Goal: Information Seeking & Learning: Learn about a topic

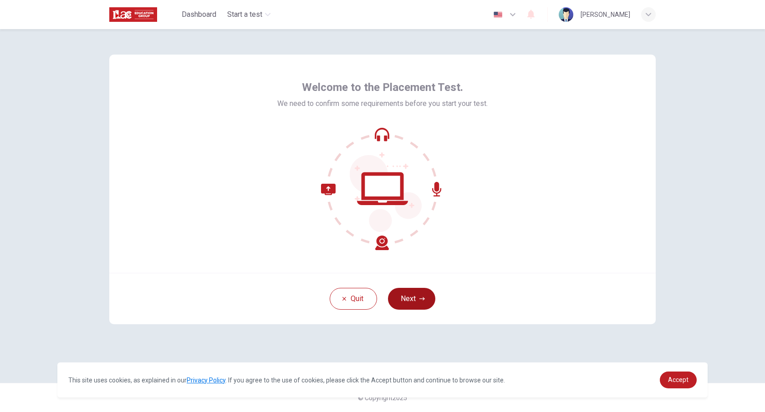
click at [413, 297] on button "Next" at bounding box center [411, 299] width 47 height 22
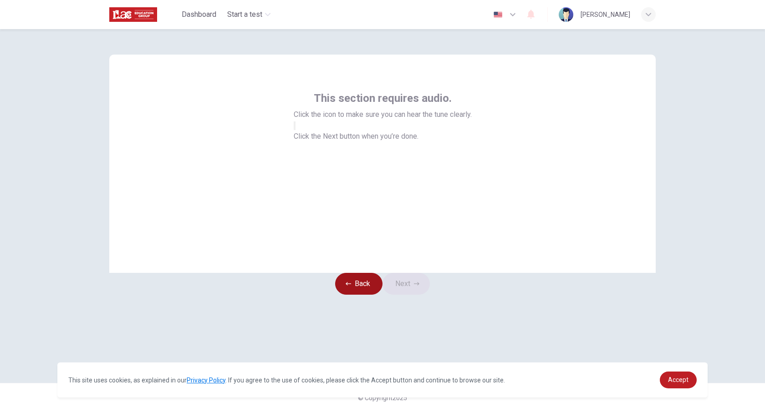
click at [359, 295] on button "Back" at bounding box center [358, 284] width 47 height 22
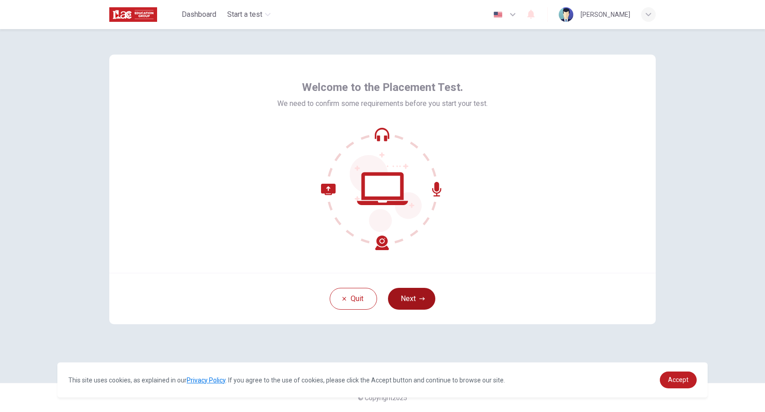
click at [417, 296] on button "Next" at bounding box center [411, 299] width 47 height 22
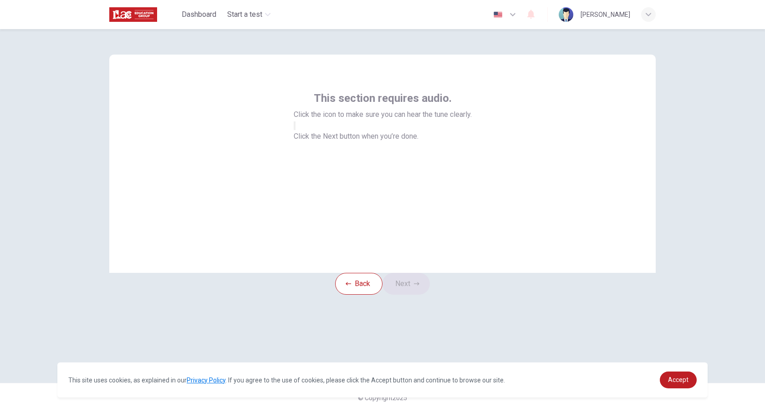
click at [305, 137] on icon "button" at bounding box center [299, 133] width 11 height 8
click at [295, 130] on button "button" at bounding box center [295, 126] width 2 height 9
click at [352, 295] on button "Back" at bounding box center [358, 284] width 47 height 22
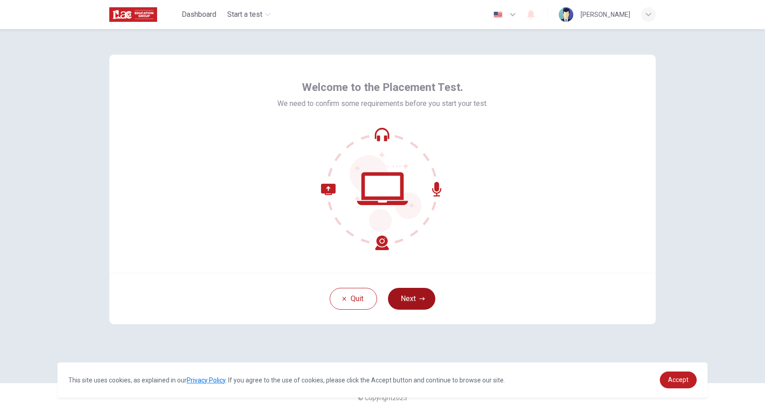
click at [415, 295] on button "Next" at bounding box center [411, 299] width 47 height 22
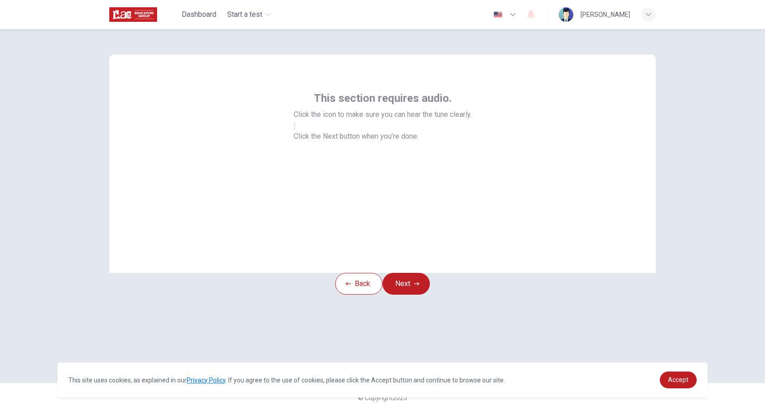
click at [295, 130] on button "button" at bounding box center [295, 126] width 2 height 9
click at [409, 295] on button "Next" at bounding box center [405, 284] width 47 height 22
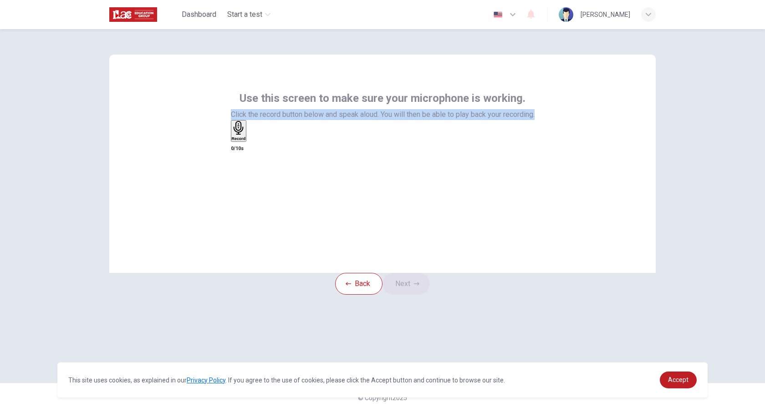
drag, startPoint x: 228, startPoint y: 113, endPoint x: 551, endPoint y: 117, distance: 323.2
click at [551, 117] on div "Use this screen to make sure your microphone is working. Click the record butto…" at bounding box center [382, 164] width 546 height 218
copy span "Click the record button below and speak aloud. You will then be able to play ba…"
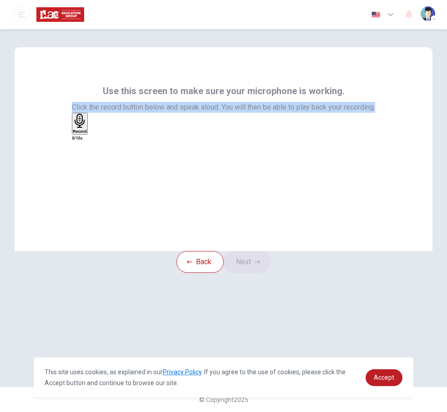
click at [346, 142] on div "Record 0/10s" at bounding box center [224, 127] width 304 height 29
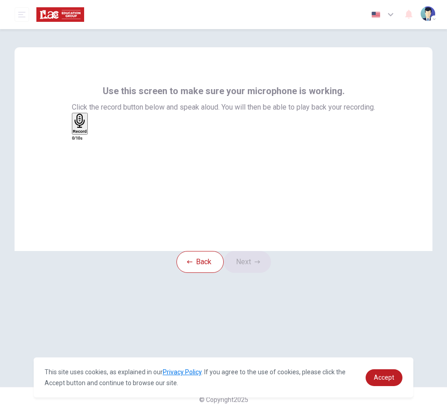
click at [87, 134] on div "Record" at bounding box center [80, 124] width 14 height 20
click at [82, 166] on div "Stop" at bounding box center [77, 150] width 9 height 73
click at [99, 142] on icon "button" at bounding box center [96, 138] width 5 height 6
click at [73, 133] on icon "button" at bounding box center [73, 133] width 0 height 0
click at [258, 273] on button "Next" at bounding box center [247, 262] width 47 height 22
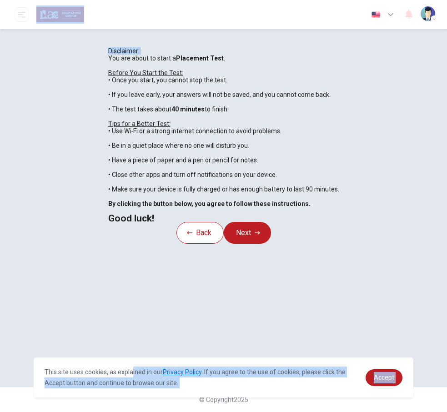
scroll to position [1, 0]
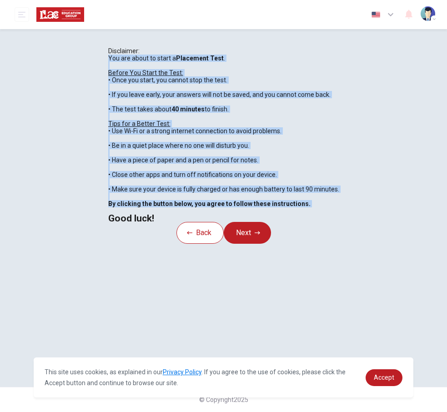
drag, startPoint x: 39, startPoint y: 115, endPoint x: 122, endPoint y: 346, distance: 245.9
click at [122, 222] on div "You are about to start a Placement Test . Before You Start the Test: • Once you…" at bounding box center [223, 138] width 231 height 167
copy div "You are about to start a Placement Test . Before You Start the Test: • Once you…"
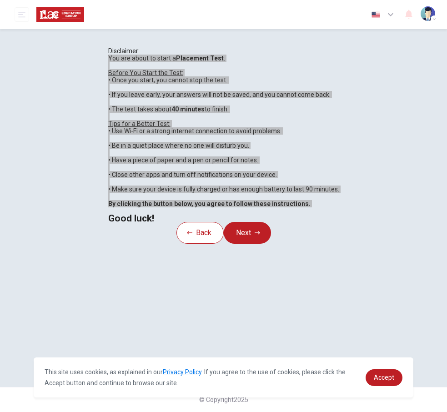
scroll to position [0, 0]
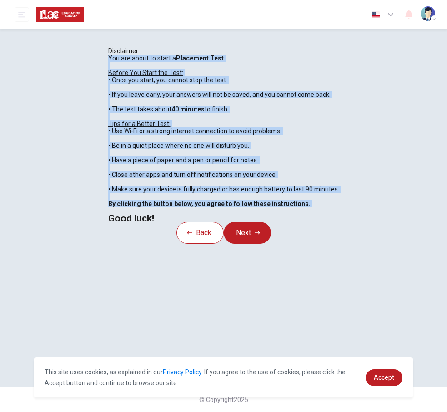
click at [340, 137] on div "You are about to start a Placement Test . Before You Start the Test: • Once you…" at bounding box center [223, 138] width 231 height 167
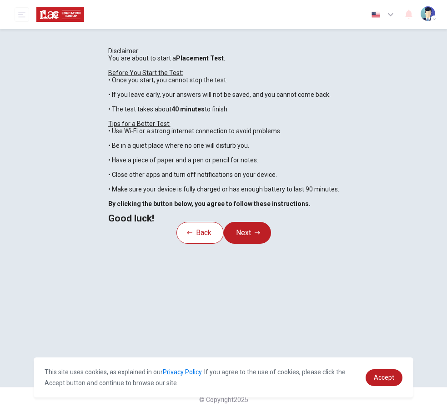
scroll to position [1, 0]
click at [375, 375] on span "Accept" at bounding box center [384, 377] width 20 height 7
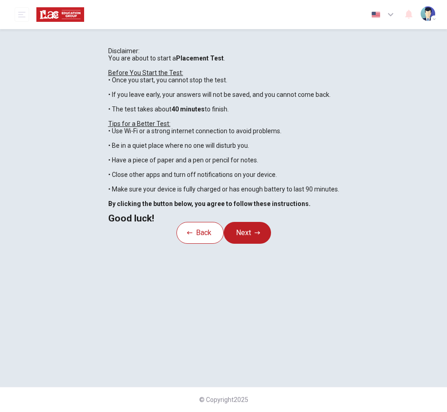
scroll to position [71, 0]
click at [261, 244] on button "Next" at bounding box center [247, 233] width 47 height 22
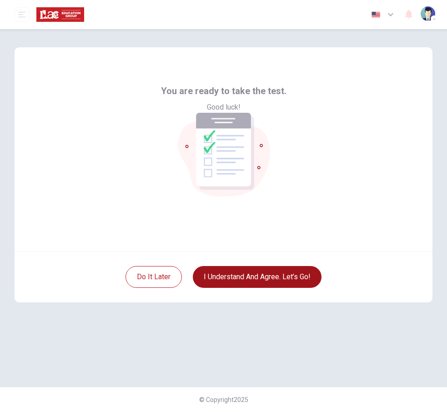
scroll to position [0, 0]
click at [289, 269] on button "I understand and agree. Let’s go!" at bounding box center [257, 277] width 129 height 22
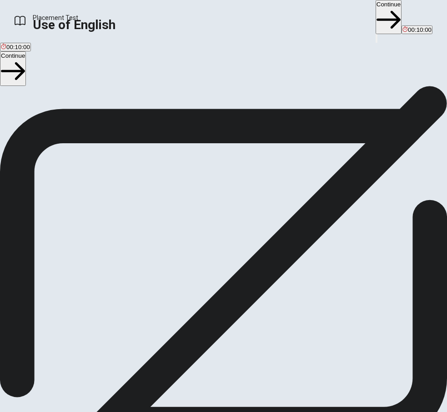
drag, startPoint x: 35, startPoint y: 132, endPoint x: 108, endPoint y: 238, distance: 128.8
click at [109, 203] on div "Use of English Section Directions You will answer 30 questions in total: • 15 g…" at bounding box center [223, 144] width 447 height 117
click at [61, 154] on div "Use of English Section Directions You will answer 30 questions in total: • 15 g…" at bounding box center [223, 144] width 447 height 117
click at [41, 93] on span "Use of English Section Directions" at bounding box center [47, 89] width 94 height 7
drag, startPoint x: 34, startPoint y: 133, endPoint x: 105, endPoint y: 297, distance: 178.8
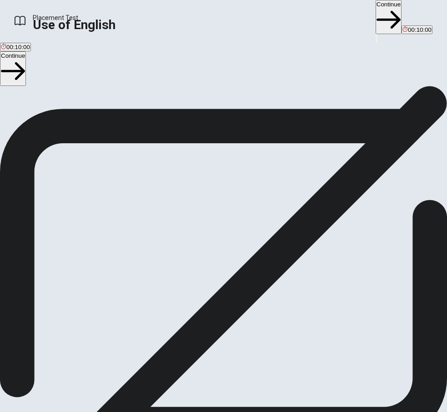
click at [105, 203] on div "Use of English Section Directions You will answer 30 questions in total: • 15 g…" at bounding box center [223, 144] width 447 height 117
drag, startPoint x: 33, startPoint y: 285, endPoint x: 104, endPoint y: 302, distance: 72.9
click at [104, 203] on span "You will answer 30 questions in total: • 15 grammar questions • 15 vocabulary q…" at bounding box center [99, 144] width 199 height 117
click at [26, 70] on button "Continue" at bounding box center [13, 68] width 26 height 34
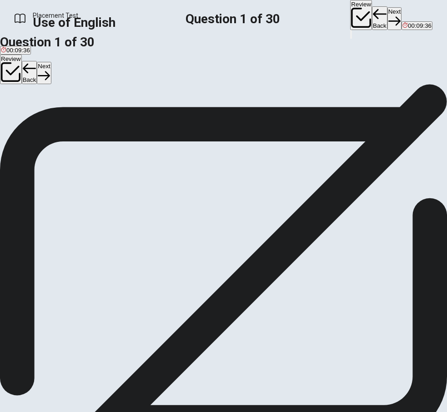
click at [12, 107] on div "A" at bounding box center [6, 103] width 11 height 7
click at [50, 70] on icon "button" at bounding box center [44, 76] width 12 height 12
click at [24, 107] on div "B" at bounding box center [17, 103] width 13 height 7
click at [51, 72] on button "Next" at bounding box center [44, 73] width 14 height 22
click at [15, 113] on span "leave" at bounding box center [8, 110] width 15 height 7
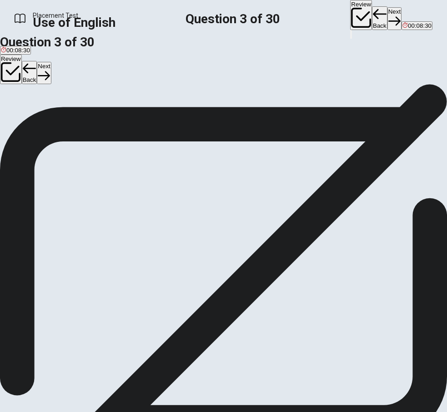
click at [51, 71] on button "Next" at bounding box center [44, 73] width 14 height 22
click at [133, 113] on span "were starting" at bounding box center [115, 110] width 35 height 7
click at [50, 73] on icon "button" at bounding box center [44, 76] width 12 height 12
click at [73, 114] on button "D paper" at bounding box center [64, 106] width 17 height 15
click at [51, 78] on button "Next" at bounding box center [44, 73] width 14 height 22
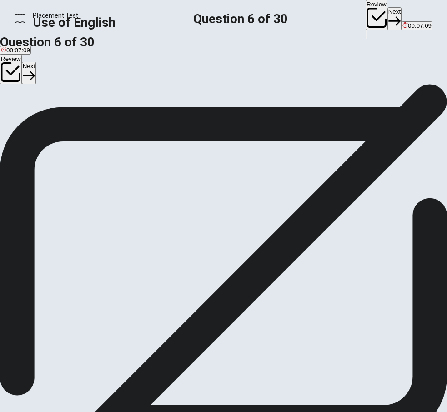
scroll to position [26, 0]
click at [36, 87] on span "big" at bounding box center [32, 84] width 8 height 7
click at [36, 63] on button "Next" at bounding box center [29, 73] width 14 height 22
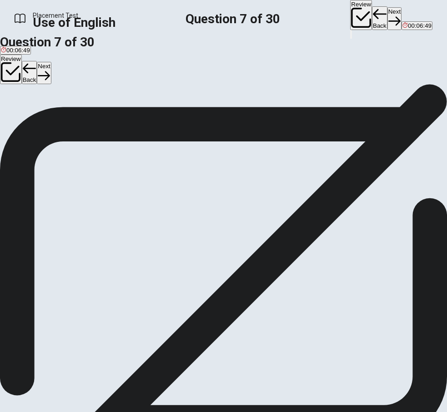
click at [41, 87] on span "dog" at bounding box center [36, 84] width 10 height 7
click at [51, 74] on button "Next" at bounding box center [44, 73] width 14 height 22
click at [13, 88] on button "A cold" at bounding box center [6, 80] width 13 height 15
click at [51, 71] on button "Next" at bounding box center [44, 73] width 14 height 22
click at [43, 88] on button "C walk" at bounding box center [36, 80] width 14 height 15
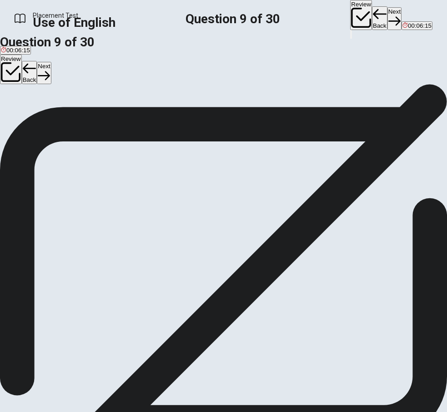
click at [51, 70] on button "Next" at bounding box center [44, 73] width 14 height 22
click at [101, 87] on span "finish" at bounding box center [93, 84] width 14 height 7
click at [51, 74] on button "Next" at bounding box center [44, 73] width 14 height 22
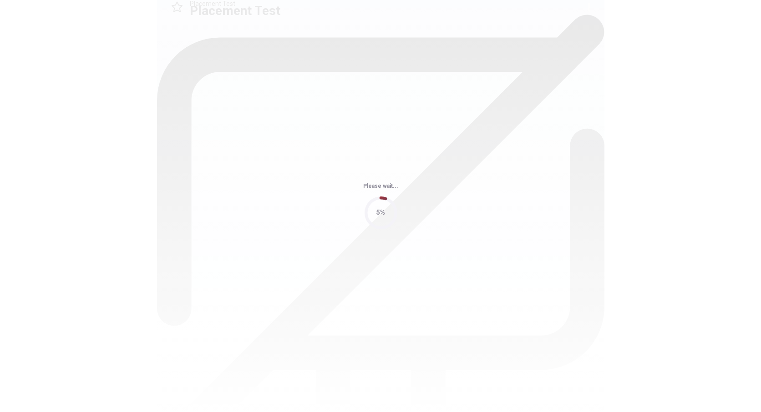
scroll to position [0, 0]
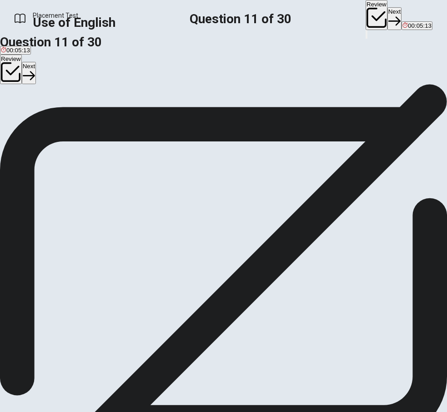
drag, startPoint x: 186, startPoint y: 172, endPoint x: 202, endPoint y: 172, distance: 15.9
click at [97, 99] on span "____ you seen this movie before?" at bounding box center [48, 94] width 97 height 7
drag, startPoint x: 201, startPoint y: 172, endPoint x: 192, endPoint y: 169, distance: 9.5
click at [97, 99] on span "____ you seen this movie before?" at bounding box center [48, 94] width 97 height 7
click at [15, 113] on span "Does" at bounding box center [8, 110] width 14 height 7
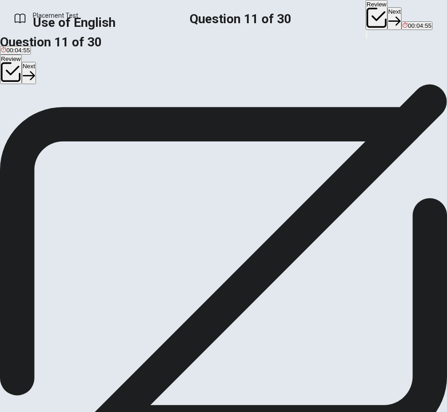
click at [36, 79] on button "Next" at bounding box center [29, 73] width 14 height 22
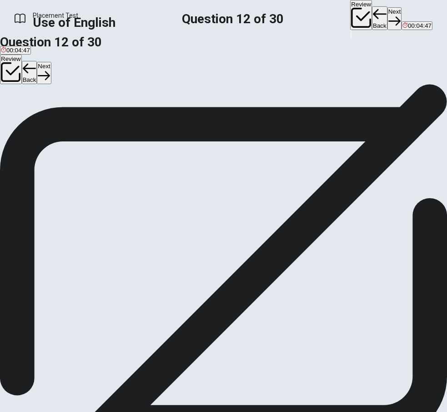
click at [10, 114] on button "A are" at bounding box center [5, 106] width 10 height 15
click at [51, 78] on button "Next" at bounding box center [44, 73] width 14 height 22
click at [25, 114] on button "B Have" at bounding box center [18, 106] width 16 height 15
click at [51, 78] on button "Next" at bounding box center [44, 73] width 14 height 22
click at [11, 114] on button "A Will" at bounding box center [5, 106] width 11 height 15
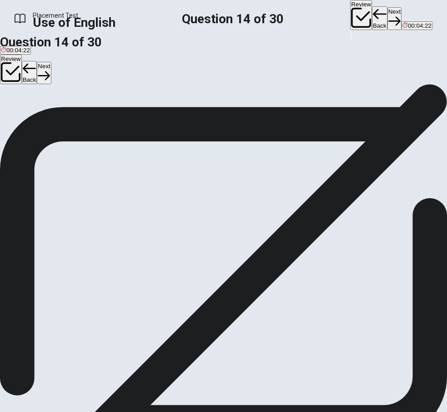
click at [51, 74] on button "Next" at bounding box center [44, 73] width 14 height 22
click at [46, 114] on button "C pool" at bounding box center [38, 106] width 13 height 15
click at [51, 73] on button "Next" at bounding box center [44, 73] width 14 height 22
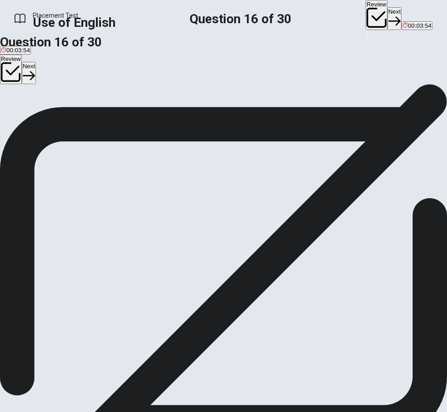
click at [47, 114] on button "C strong" at bounding box center [37, 106] width 19 height 15
click at [36, 72] on button "Next" at bounding box center [29, 73] width 14 height 22
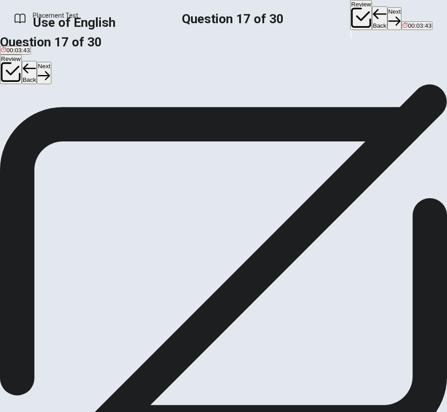
click at [15, 114] on button "A quiet" at bounding box center [7, 106] width 15 height 15
click at [51, 70] on button "Next" at bounding box center [44, 73] width 14 height 22
click at [14, 113] on span "lamp" at bounding box center [7, 110] width 13 height 7
click at [51, 71] on button "Next" at bounding box center [44, 73] width 14 height 22
click at [45, 113] on span "clock" at bounding box center [38, 110] width 14 height 7
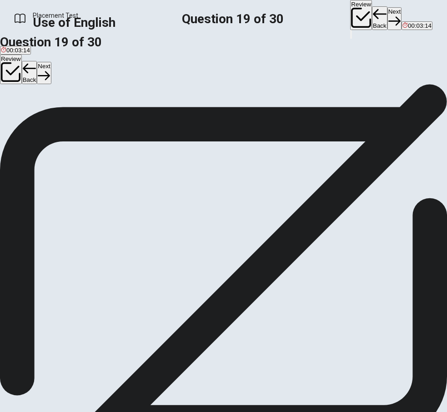
click at [51, 75] on button "Next" at bounding box center [44, 73] width 14 height 22
click at [55, 114] on button "D went" at bounding box center [48, 106] width 15 height 15
click at [51, 72] on button "Next" at bounding box center [44, 73] width 14 height 22
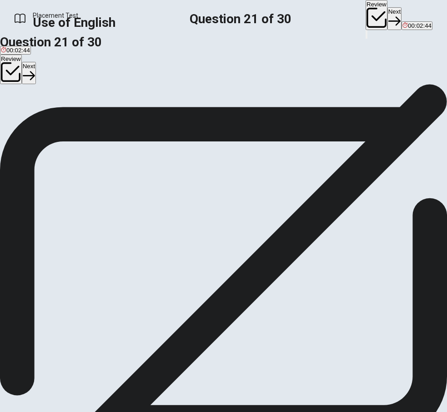
click at [17, 114] on button "B on" at bounding box center [12, 106] width 9 height 15
click at [36, 76] on button "Next" at bounding box center [29, 73] width 14 height 22
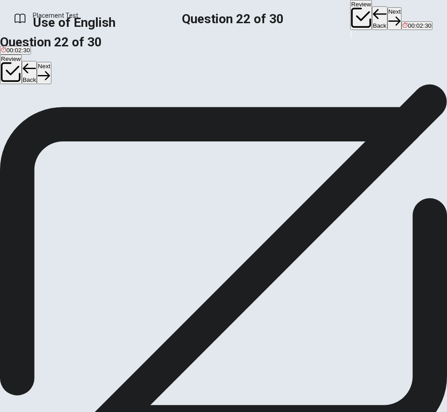
click at [30, 114] on button "B tried" at bounding box center [24, 106] width 14 height 15
click at [51, 74] on button "Next" at bounding box center [44, 73] width 14 height 22
click at [80, 114] on button "D send" at bounding box center [72, 106] width 15 height 15
click at [51, 74] on button "Next" at bounding box center [44, 73] width 14 height 22
click at [111, 113] on span "had finished" at bounding box center [94, 110] width 33 height 7
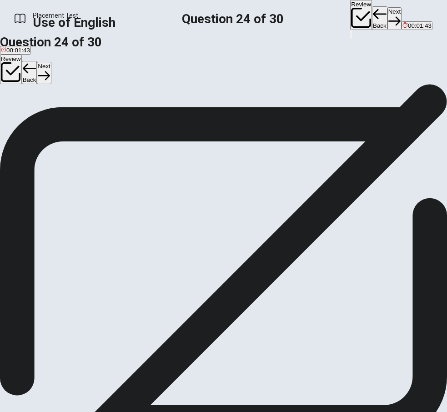
click at [51, 74] on button "Next" at bounding box center [44, 73] width 14 height 22
click at [202, 113] on span "to ask someone to join or come to an event" at bounding box center [144, 110] width 116 height 7
click at [51, 74] on button "Next" at bounding box center [44, 73] width 14 height 22
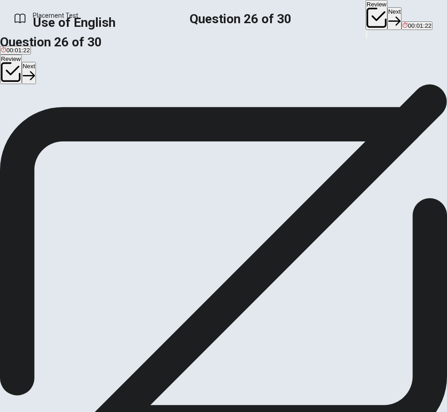
click at [31, 114] on button "B hard" at bounding box center [24, 106] width 14 height 15
click at [35, 70] on icon "button" at bounding box center [29, 76] width 12 height 12
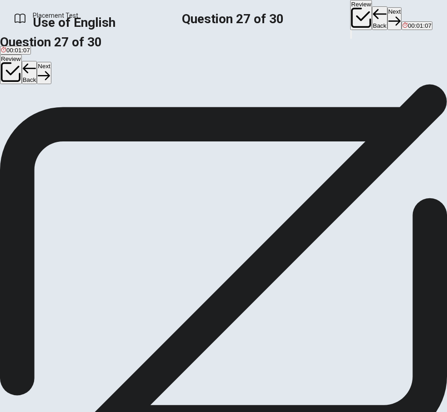
click at [24, 114] on button "A memory" at bounding box center [12, 106] width 24 height 15
click at [51, 69] on button "Next" at bounding box center [44, 73] width 14 height 22
click at [46, 114] on button "C study" at bounding box center [37, 106] width 16 height 15
click at [51, 69] on button "Next" at bounding box center [44, 73] width 14 height 22
click at [15, 114] on button "A table" at bounding box center [7, 106] width 15 height 15
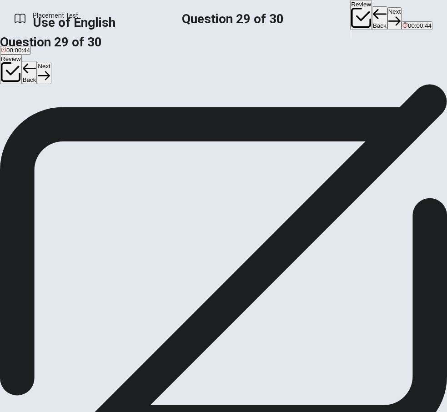
click at [51, 74] on button "Next" at bounding box center [44, 73] width 14 height 22
click at [25, 114] on button "B Does" at bounding box center [18, 106] width 16 height 15
click at [50, 73] on icon "button" at bounding box center [44, 76] width 12 height 12
click at [174, 284] on div "You must click this to continue" at bounding box center [167, 281] width 87 height 7
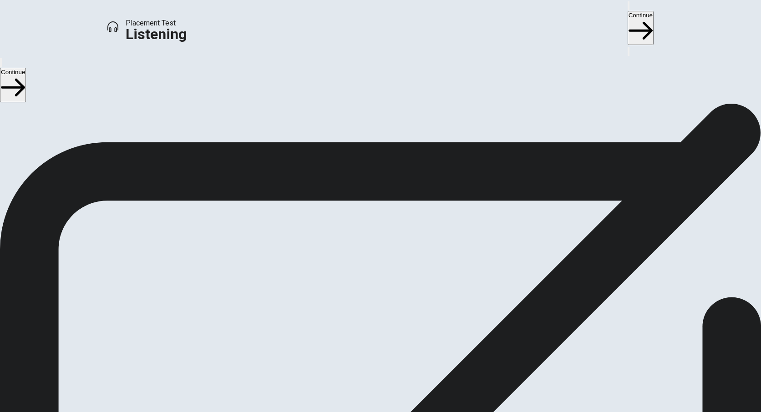
click at [628, 17] on button "Continue" at bounding box center [641, 28] width 26 height 34
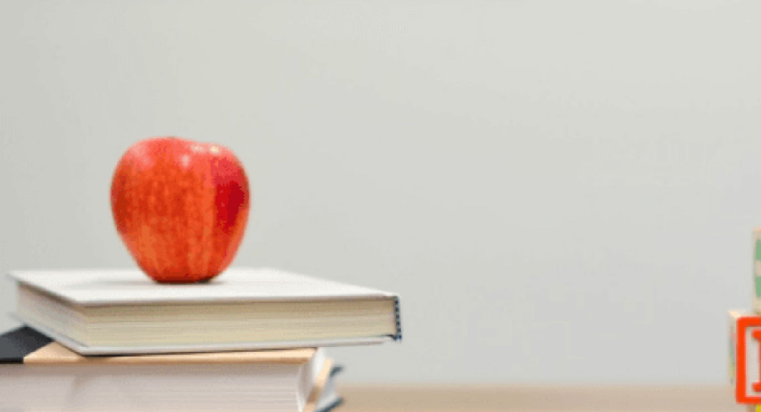
click at [47, 306] on span "At a Bookstore" at bounding box center [23, 310] width 47 height 9
click at [51, 144] on span "The Silent Witness" at bounding box center [26, 147] width 51 height 7
click at [47, 174] on button "A Romance novels" at bounding box center [23, 181] width 47 height 15
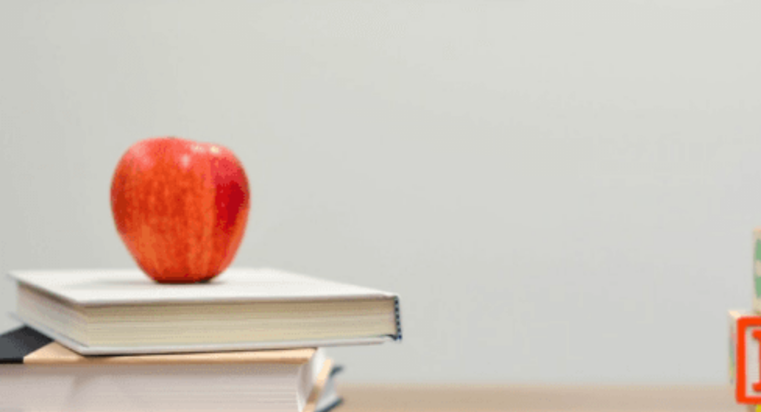
click at [262, 316] on div at bounding box center [380, 316] width 761 height 0
drag, startPoint x: 236, startPoint y: 131, endPoint x: 252, endPoint y: 132, distance: 15.9
click at [251, 316] on div at bounding box center [380, 316] width 761 height 0
click at [101, 220] on span "A detective solving a small-town case" at bounding box center [51, 223] width 101 height 7
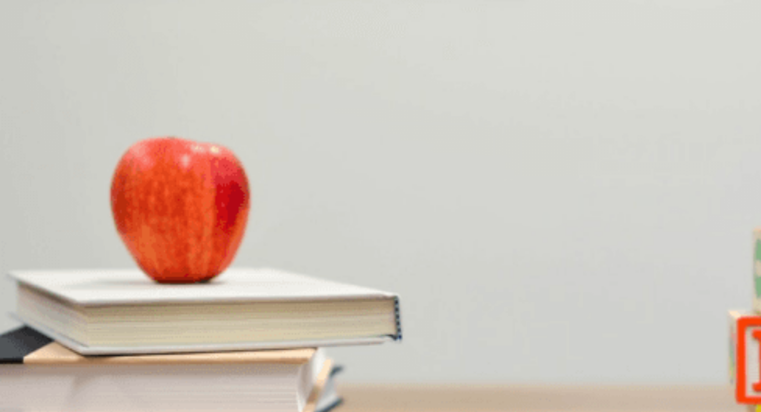
scroll to position [737, 0]
drag, startPoint x: 244, startPoint y: 131, endPoint x: 231, endPoint y: 131, distance: 12.8
click at [231, 316] on div at bounding box center [380, 316] width 761 height 0
click at [28, 259] on span "Interested" at bounding box center [14, 262] width 27 height 7
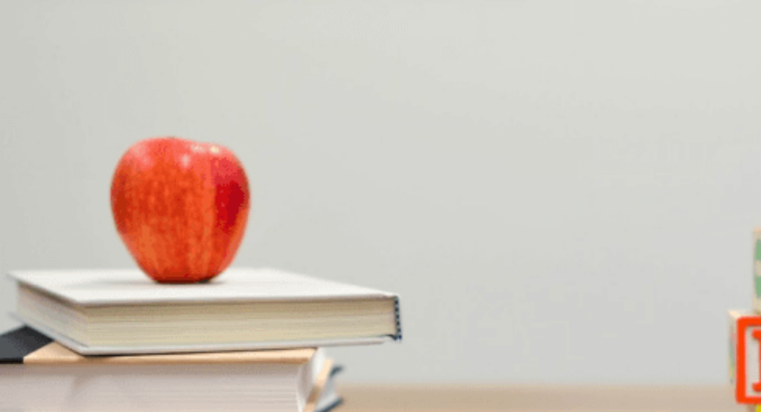
click at [135, 289] on button "C A gift for her friend" at bounding box center [109, 296] width 51 height 15
click at [628, 15] on button "Continue" at bounding box center [641, 28] width 26 height 34
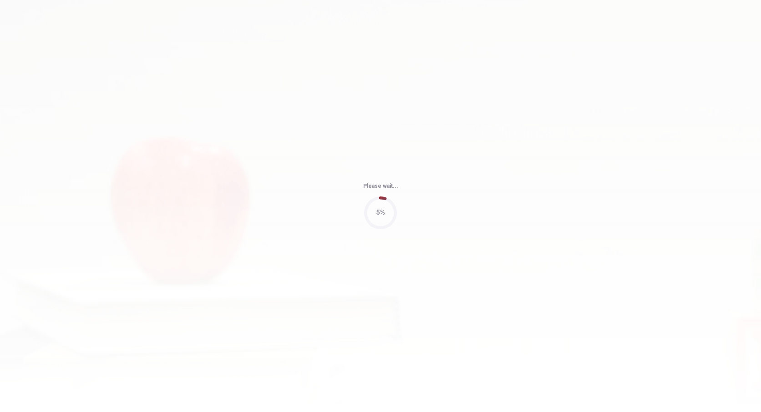
type input "81"
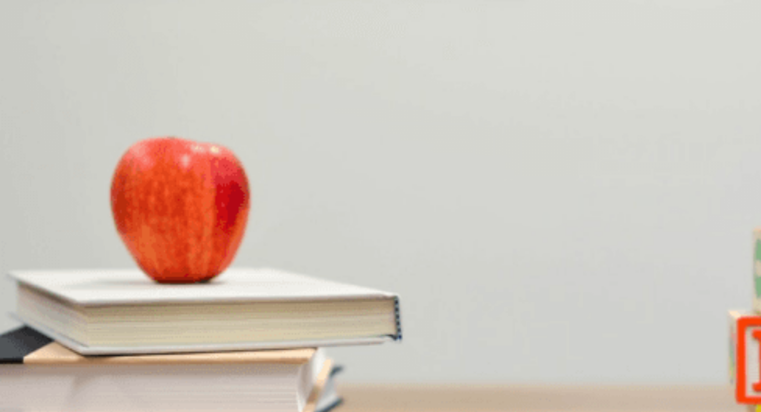
scroll to position [608, 0]
click at [46, 259] on span "30 minutes away" at bounding box center [24, 262] width 46 height 7
click at [72, 297] on span "Hiking" at bounding box center [63, 300] width 17 height 7
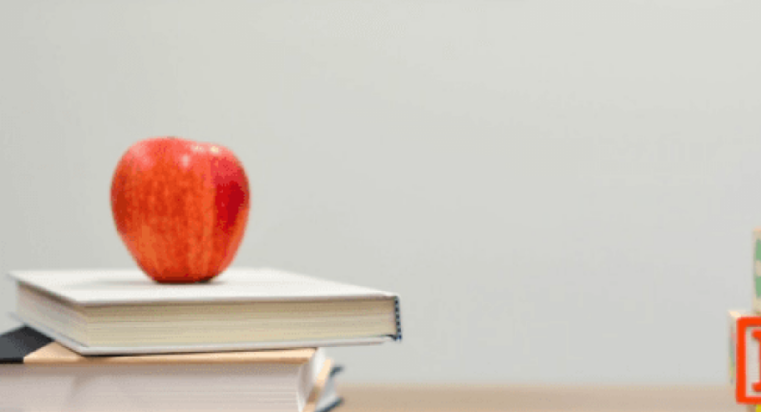
click at [130, 227] on span "In the afternoon" at bounding box center [108, 223] width 42 height 7
click at [401, 174] on div "A It’s close to the city B It’s very crowded C It’s difficult to hike D It has …" at bounding box center [380, 182] width 761 height 16
click at [149, 189] on span "It’s difficult to hike" at bounding box center [125, 185] width 48 height 7
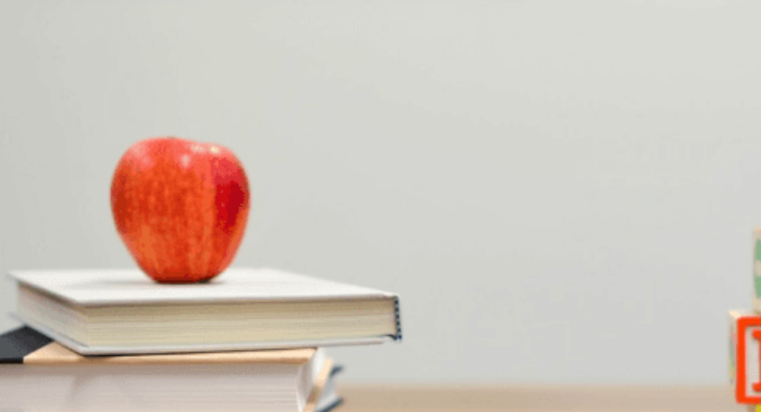
click at [128, 151] on span "He is excited" at bounding box center [111, 147] width 35 height 7
click at [628, 16] on button "Continue" at bounding box center [641, 28] width 26 height 34
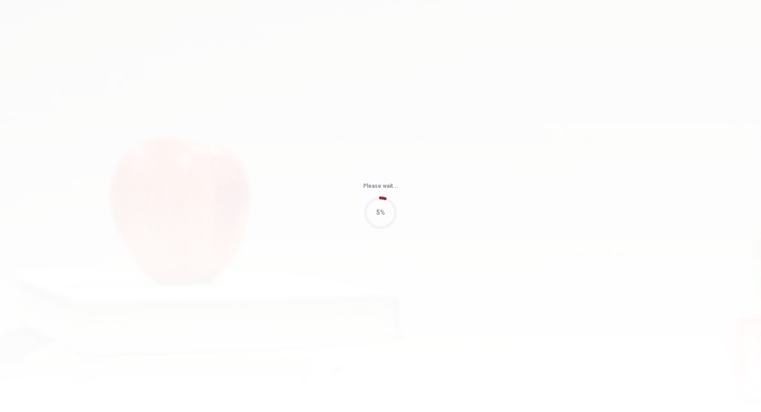
type input "49"
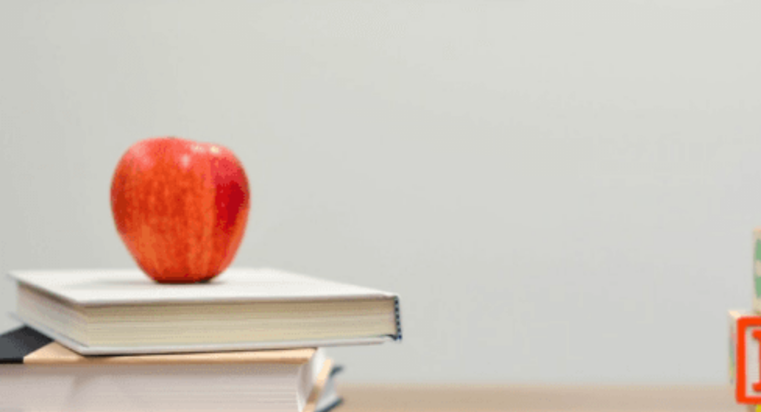
scroll to position [695, 0]
click at [69, 251] on button "C At 6 AM" at bounding box center [57, 258] width 23 height 15
click at [127, 189] on span "Quite packed" at bounding box center [109, 185] width 36 height 7
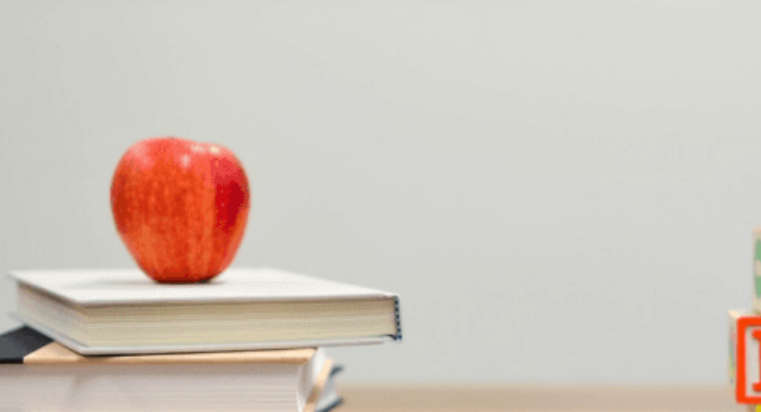
click at [43, 220] on span "In the afternoon" at bounding box center [22, 223] width 42 height 7
click at [37, 289] on button "B 8 a.m." at bounding box center [28, 296] width 19 height 15
click at [48, 151] on span "By shuttle" at bounding box center [34, 147] width 27 height 7
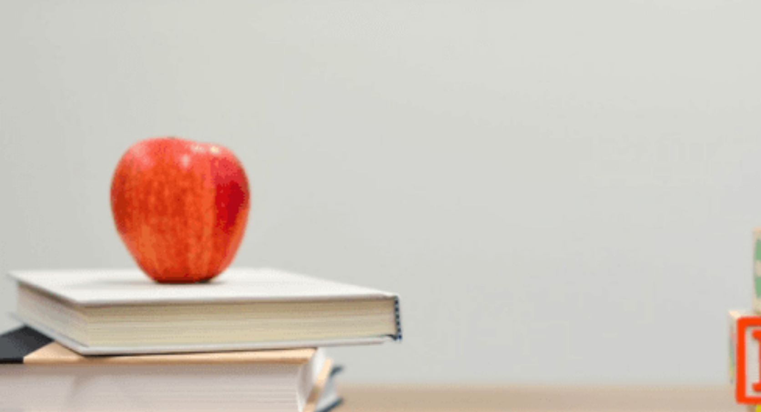
click at [628, 14] on button "Continue" at bounding box center [641, 28] width 26 height 34
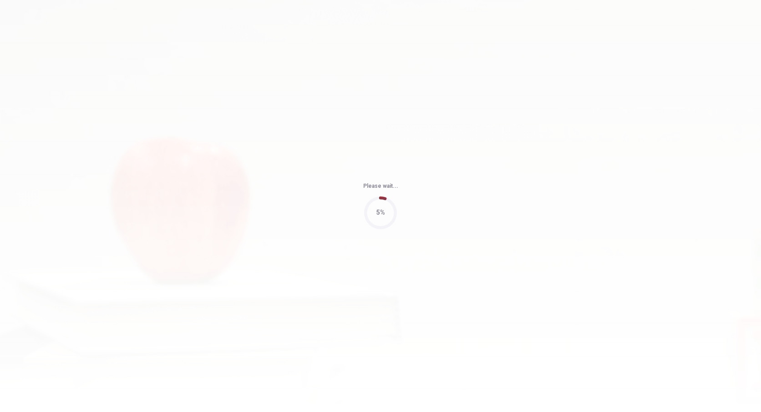
type input "50"
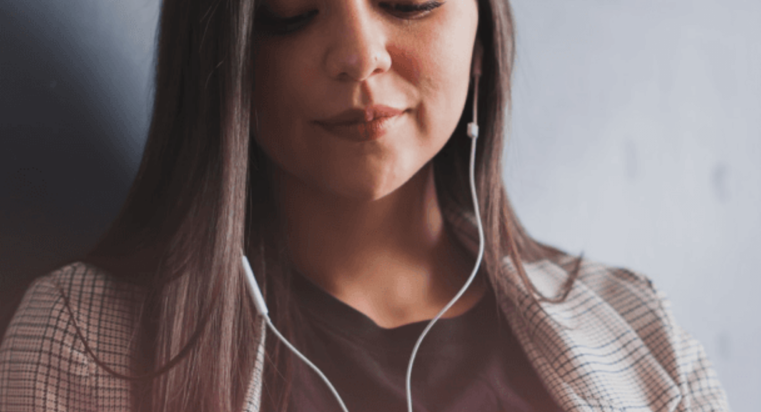
scroll to position [79, 0]
click at [628, 18] on button "Continue" at bounding box center [641, 28] width 26 height 34
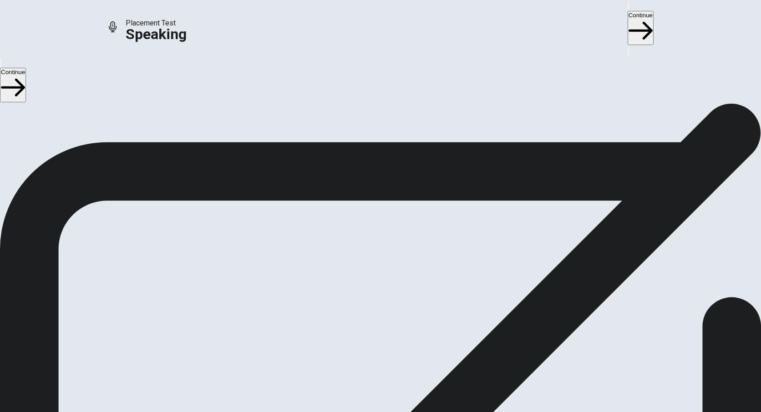
click at [628, 11] on button "Continue" at bounding box center [641, 28] width 26 height 34
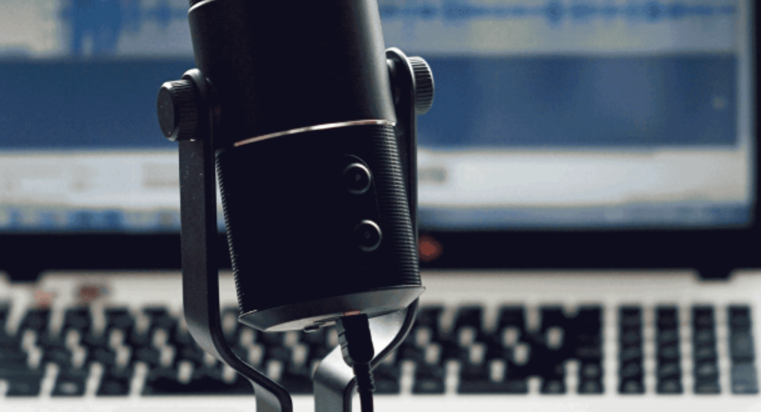
scroll to position [36, 0]
click at [628, 12] on button "Continue" at bounding box center [641, 28] width 26 height 34
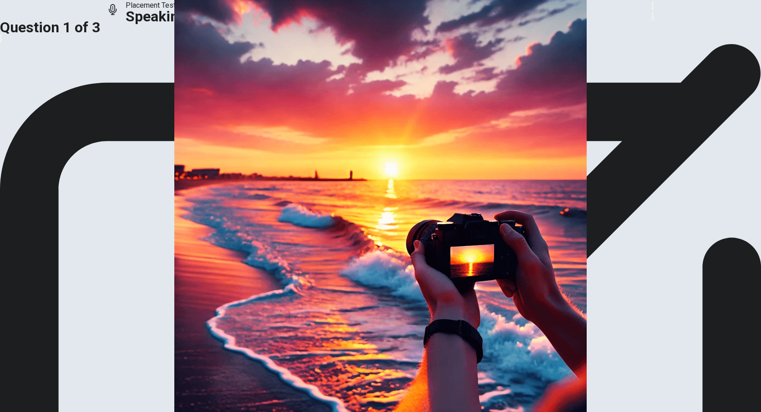
scroll to position [0, 0]
click at [652, 10] on button "button" at bounding box center [653, 5] width 2 height 9
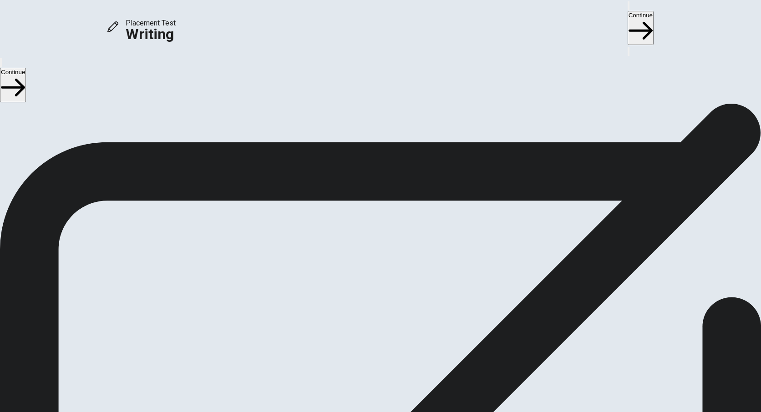
click at [628, 17] on button "Continue" at bounding box center [641, 28] width 26 height 34
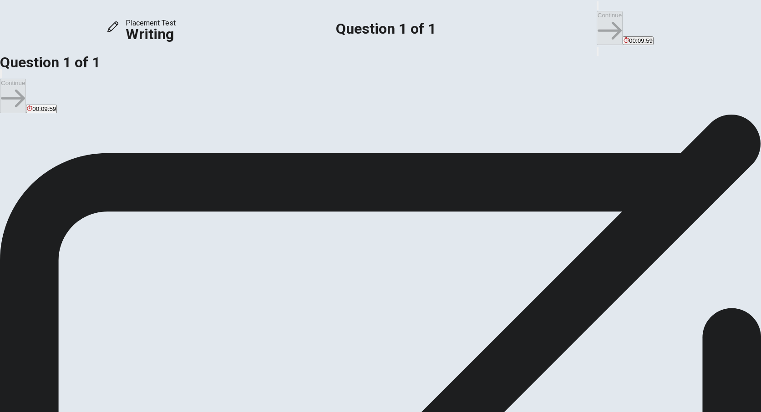
click at [129, 125] on div "Directions Write about your opinion on a topic. Important things to remember: T…" at bounding box center [380, 229] width 761 height 208
click at [33, 126] on span "Directions" at bounding box center [16, 130] width 33 height 9
drag, startPoint x: 131, startPoint y: 71, endPoint x: 144, endPoint y: 72, distance: 13.3
click at [33, 126] on span "Directions" at bounding box center [16, 130] width 33 height 9
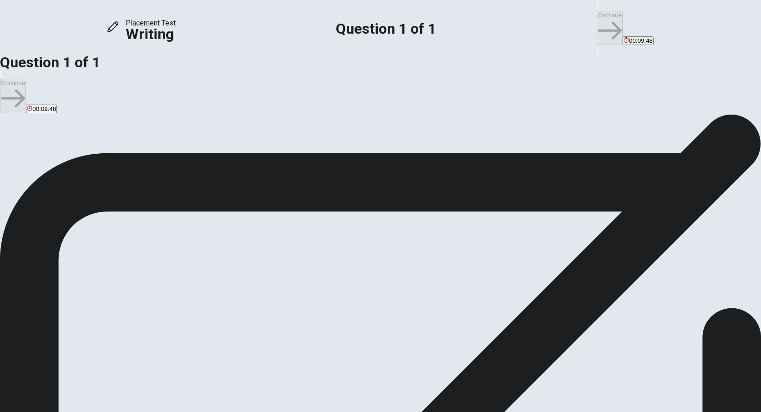
drag, startPoint x: 132, startPoint y: 93, endPoint x: 142, endPoint y: 94, distance: 11.0
click at [142, 137] on span "Write about your opinion on a topic. Important things to remember: Try to write…" at bounding box center [97, 223] width 194 height 172
type textarea "i"
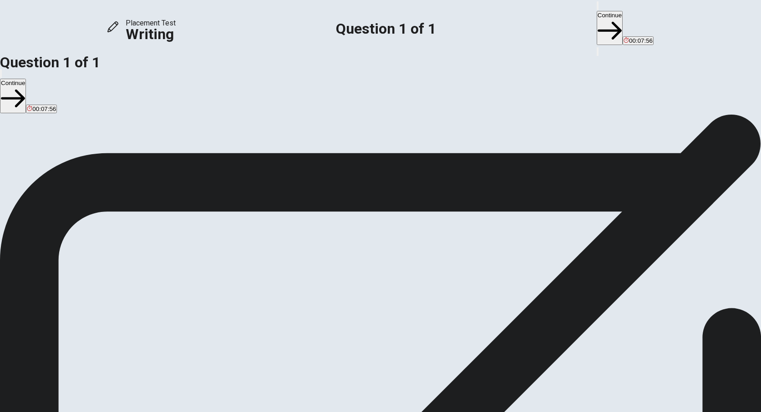
type textarea "I want to live many place. because a lot of memory and experience"
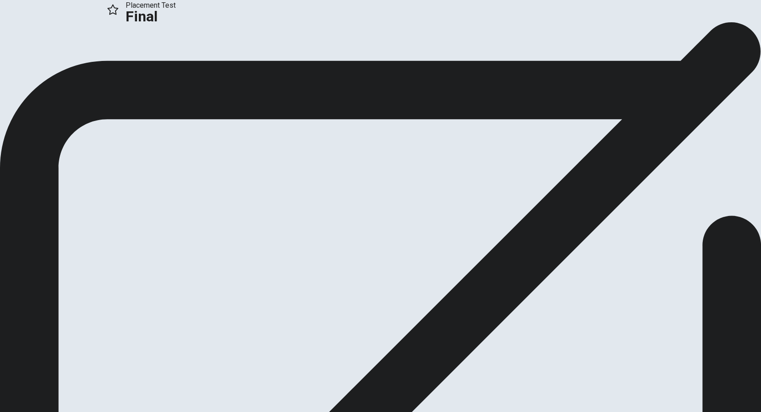
click at [37, 67] on button "Continue" at bounding box center [18, 61] width 37 height 12
